Goal: Information Seeking & Learning: Learn about a topic

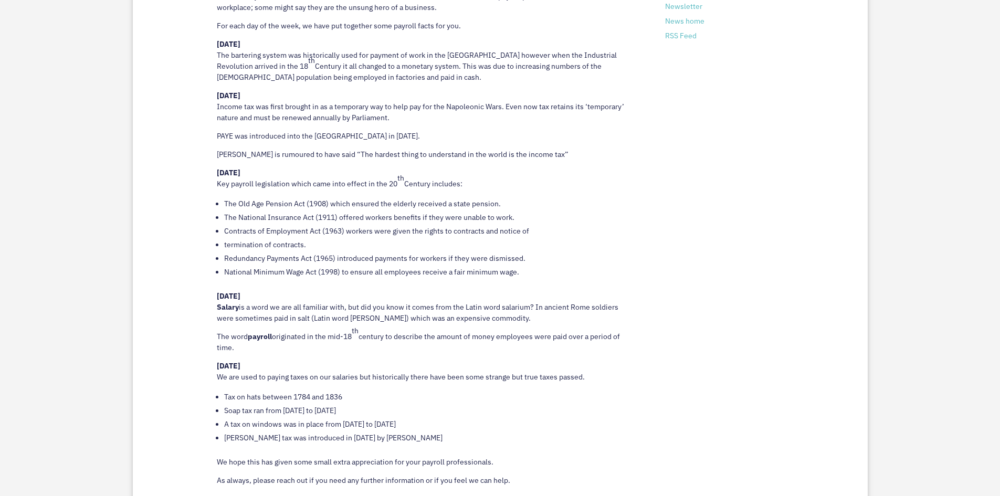
scroll to position [735, 0]
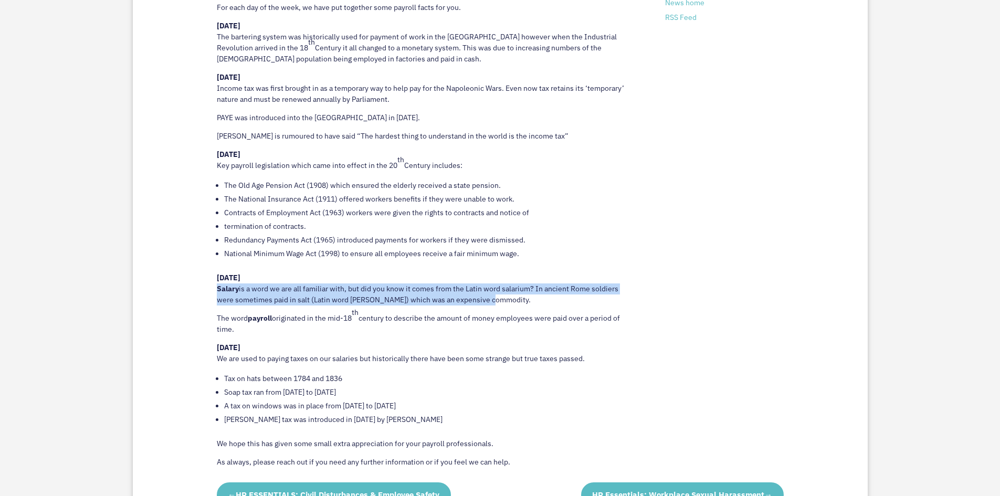
drag, startPoint x: 215, startPoint y: 286, endPoint x: 490, endPoint y: 301, distance: 275.5
click at [490, 301] on div "Interesting Payroll Facts to celebrate National Payroll Week [PERSON_NAME], our…" at bounding box center [500, 199] width 735 height 701
copy p "Salary is a word we are all familiar with, but did you know it comes from the L…"
drag, startPoint x: 366, startPoint y: 306, endPoint x: 423, endPoint y: 306, distance: 56.2
click at [366, 306] on p "[DATE] Salary is a word we are all familiar with, but did you know it comes fro…" at bounding box center [425, 292] width 417 height 40
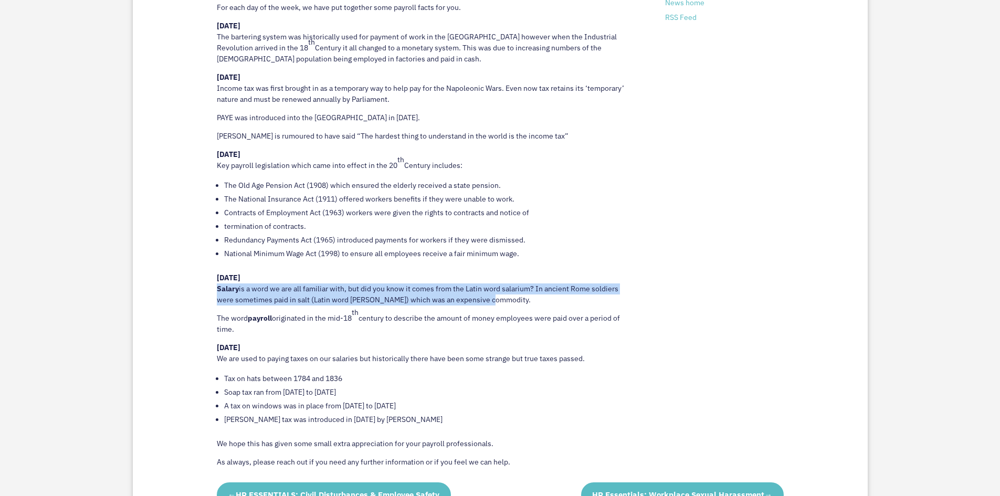
click at [485, 300] on p "[DATE] Salary is a word we are all familiar with, but did you know it comes fro…" at bounding box center [425, 292] width 417 height 40
drag, startPoint x: 486, startPoint y: 301, endPoint x: 223, endPoint y: 291, distance: 263.7
click at [223, 291] on p "[DATE] Salary is a word we are all familiar with, but did you know it comes fro…" at bounding box center [425, 292] width 417 height 40
drag, startPoint x: 411, startPoint y: 290, endPoint x: 445, endPoint y: 310, distance: 39.3
click at [411, 290] on p "[DATE] Salary is a word we are all familiar with, but did you know it comes fro…" at bounding box center [425, 292] width 417 height 40
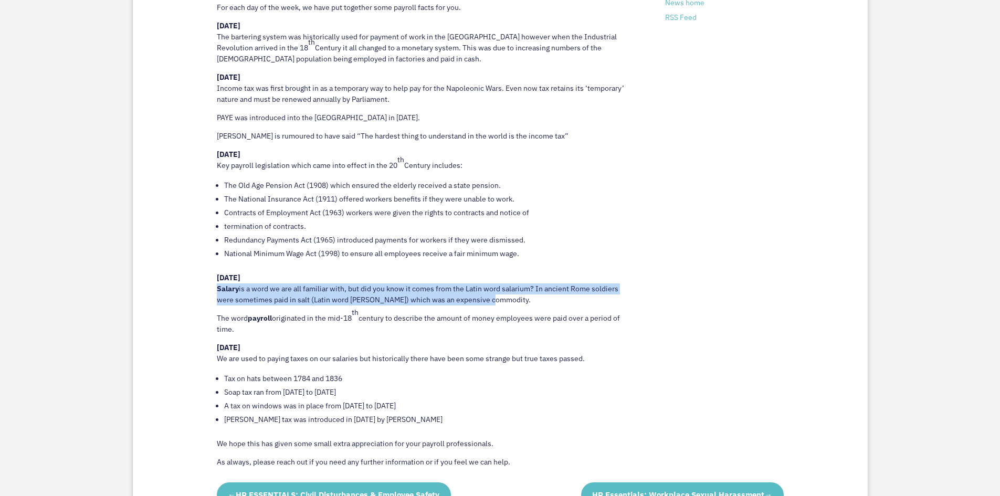
drag, startPoint x: 488, startPoint y: 302, endPoint x: 205, endPoint y: 293, distance: 283.1
click at [205, 293] on div "Interesting Payroll Facts to celebrate National Payroll Week [PERSON_NAME], our…" at bounding box center [500, 199] width 735 height 701
copy p "Salary is a word we are all familiar with, but did you know it comes from the L…"
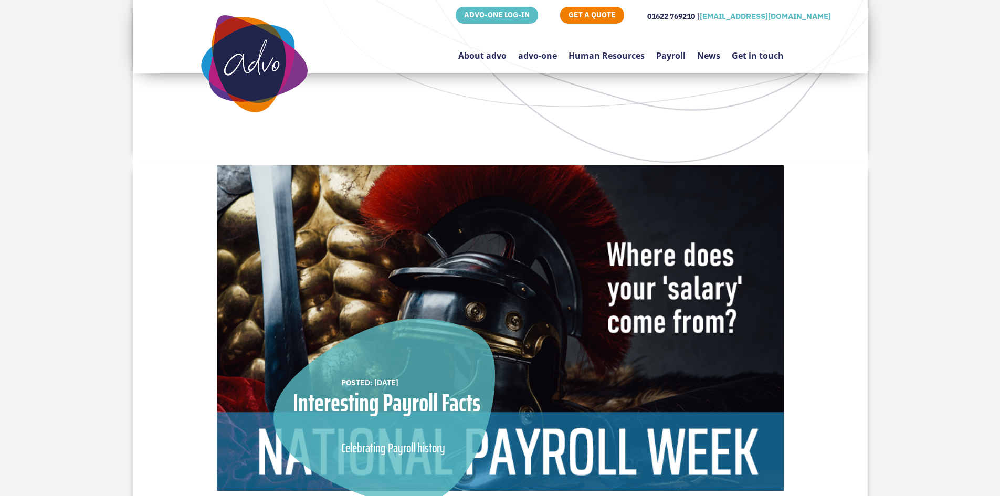
scroll to position [0, 0]
